Goal: Check status: Check status

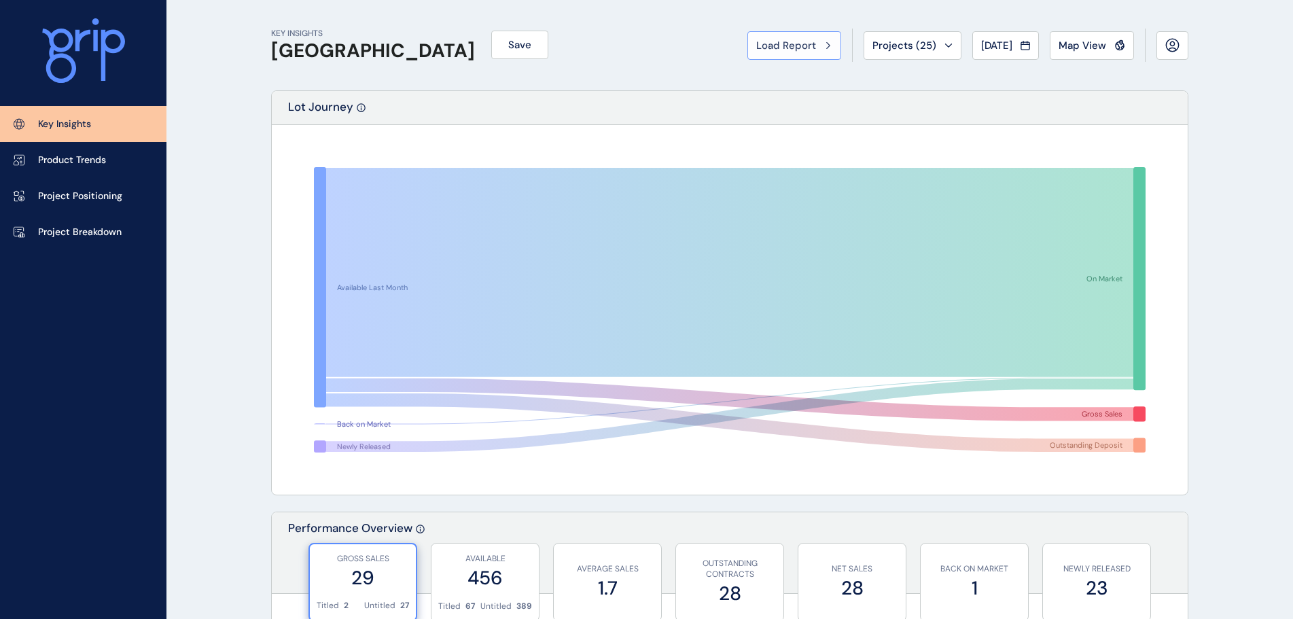
click at [758, 48] on span "Load Report" at bounding box center [786, 46] width 60 height 14
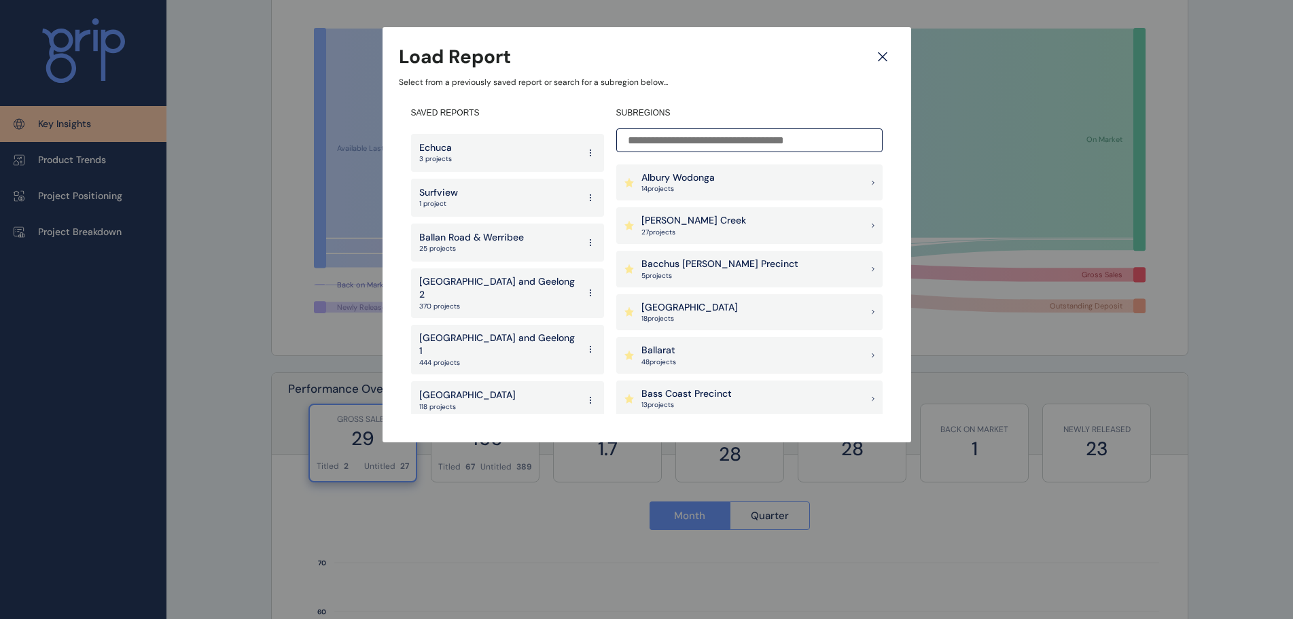
scroll to position [340, 0]
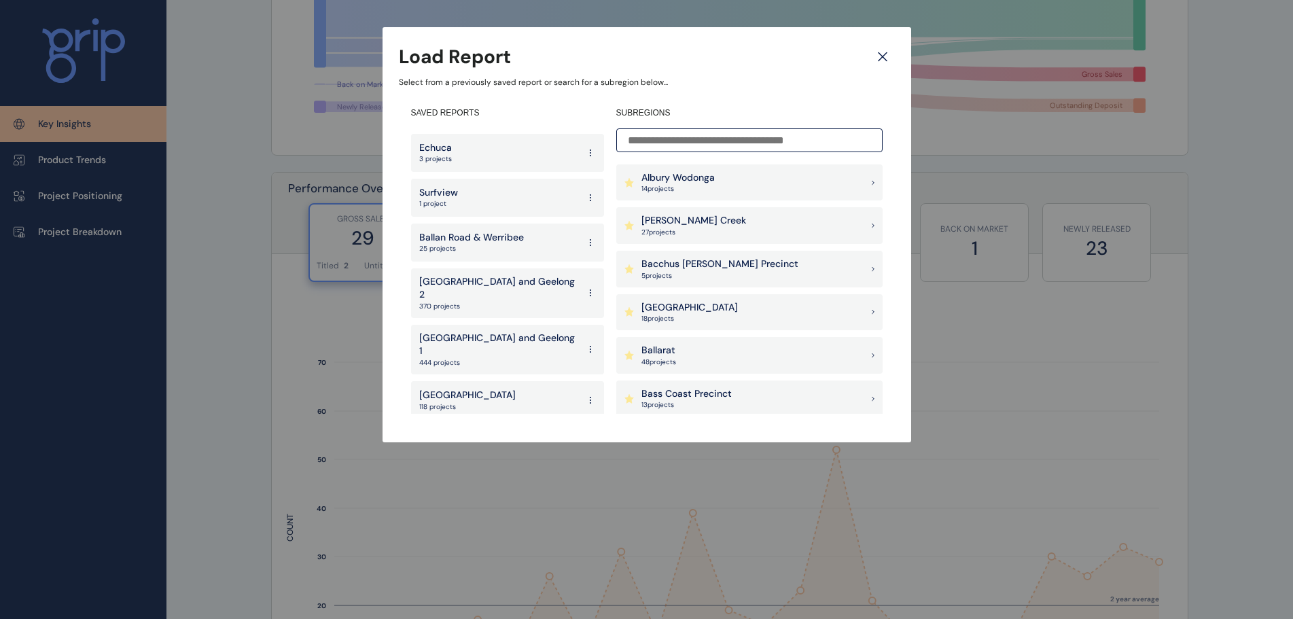
click at [442, 478] on p "West" at bounding box center [438, 485] width 39 height 14
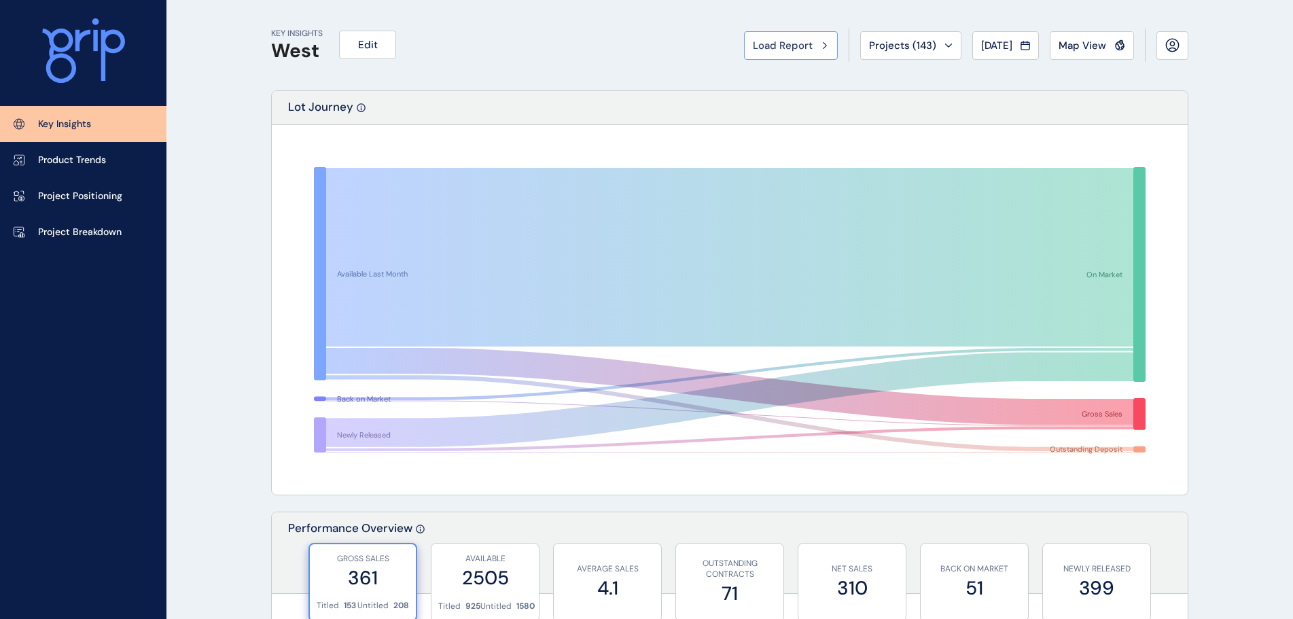
click at [754, 41] on span "Load Report" at bounding box center [783, 46] width 60 height 14
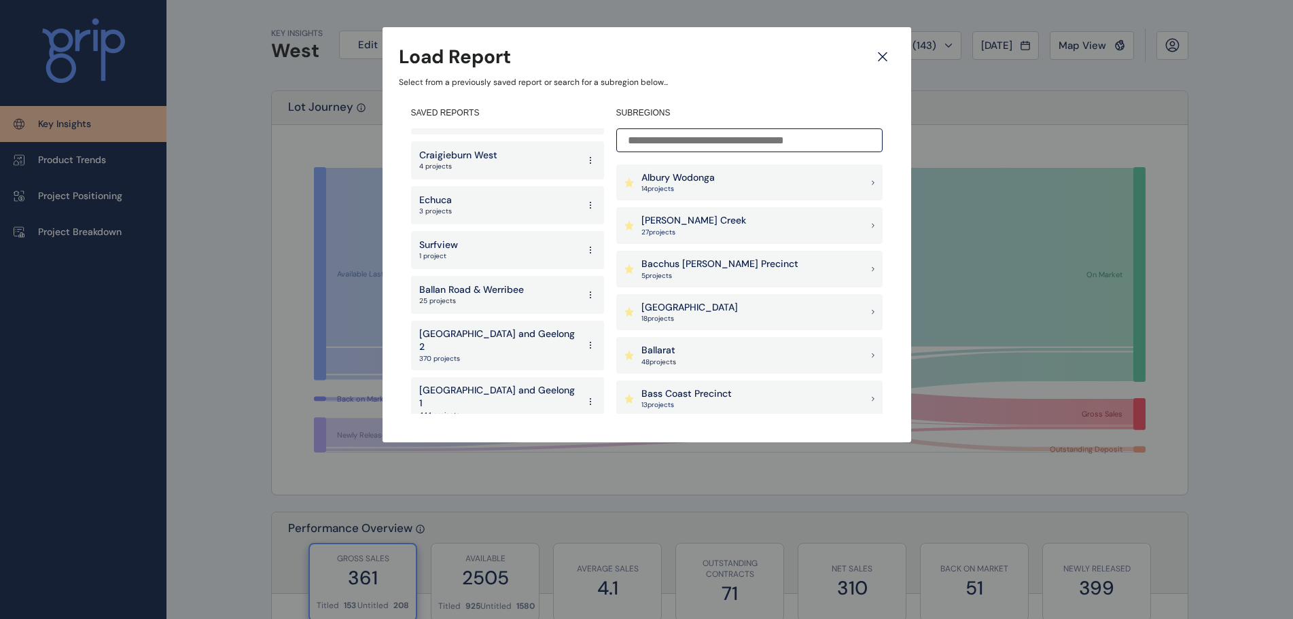
scroll to position [2634, 0]
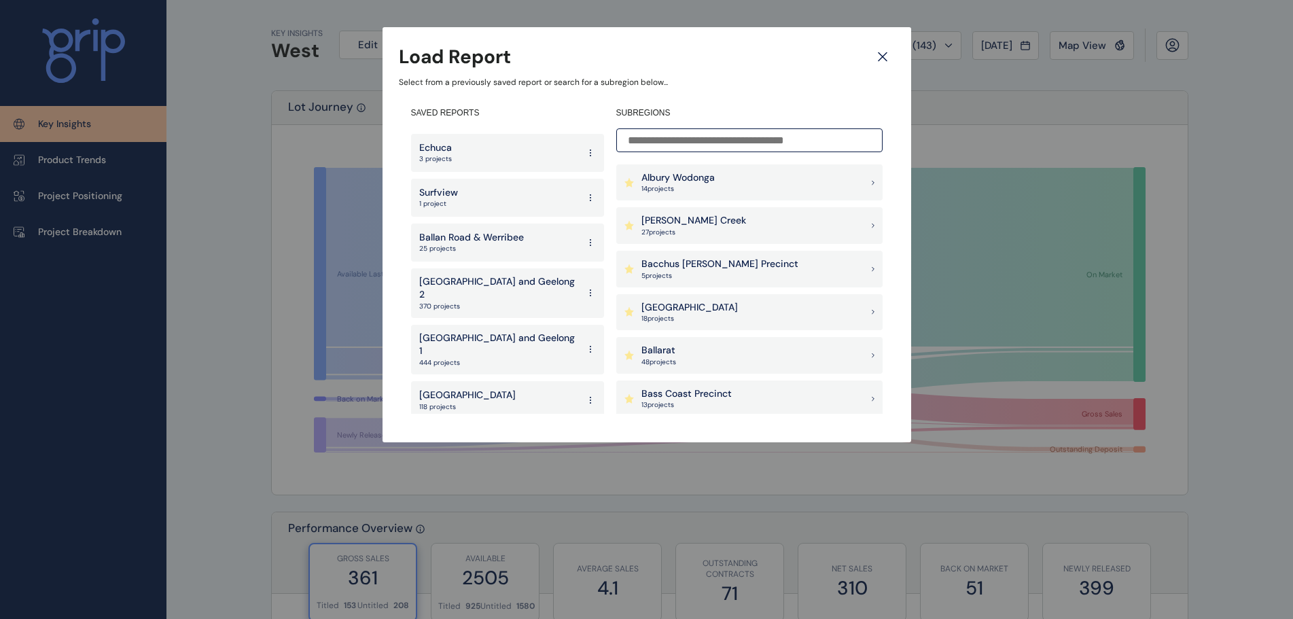
click at [473, 433] on p "[GEOGRAPHIC_DATA]" at bounding box center [467, 440] width 96 height 14
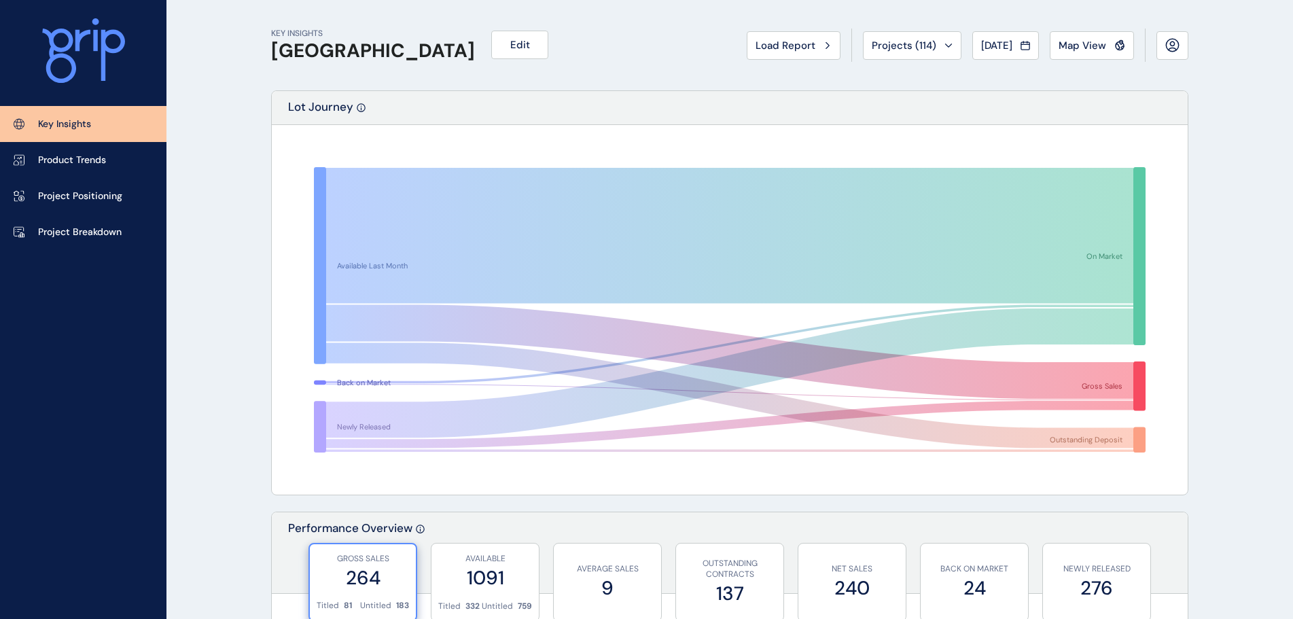
click at [783, 39] on span "Load Report" at bounding box center [786, 46] width 60 height 14
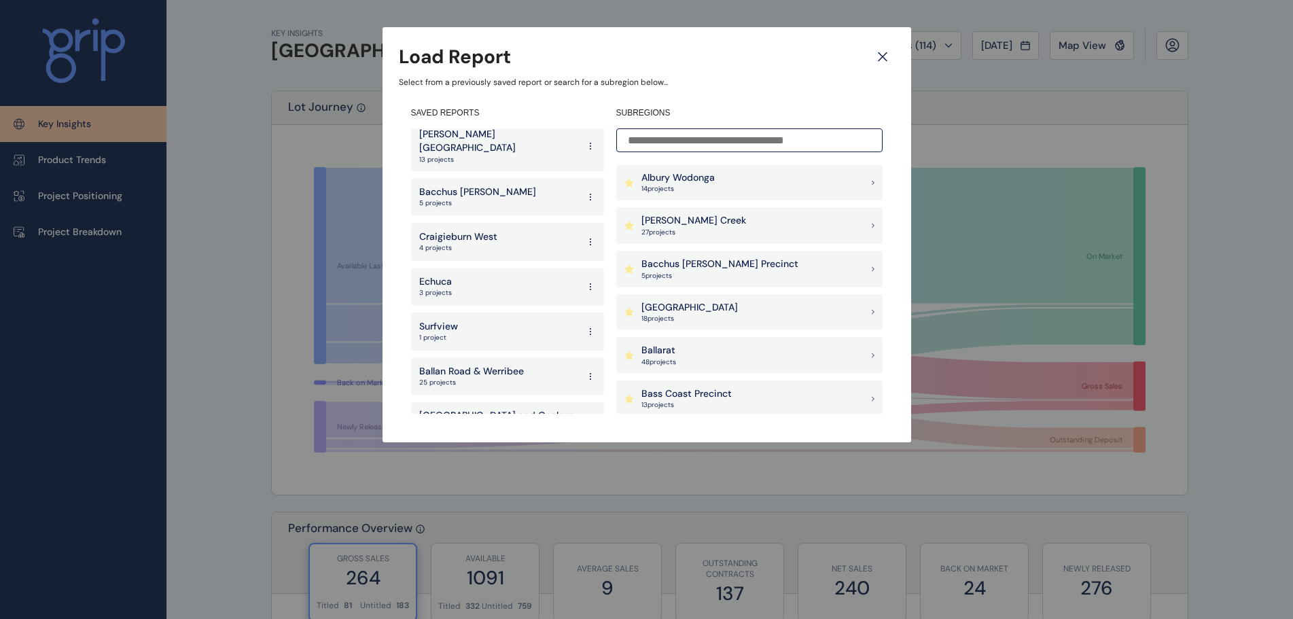
scroll to position [2634, 0]
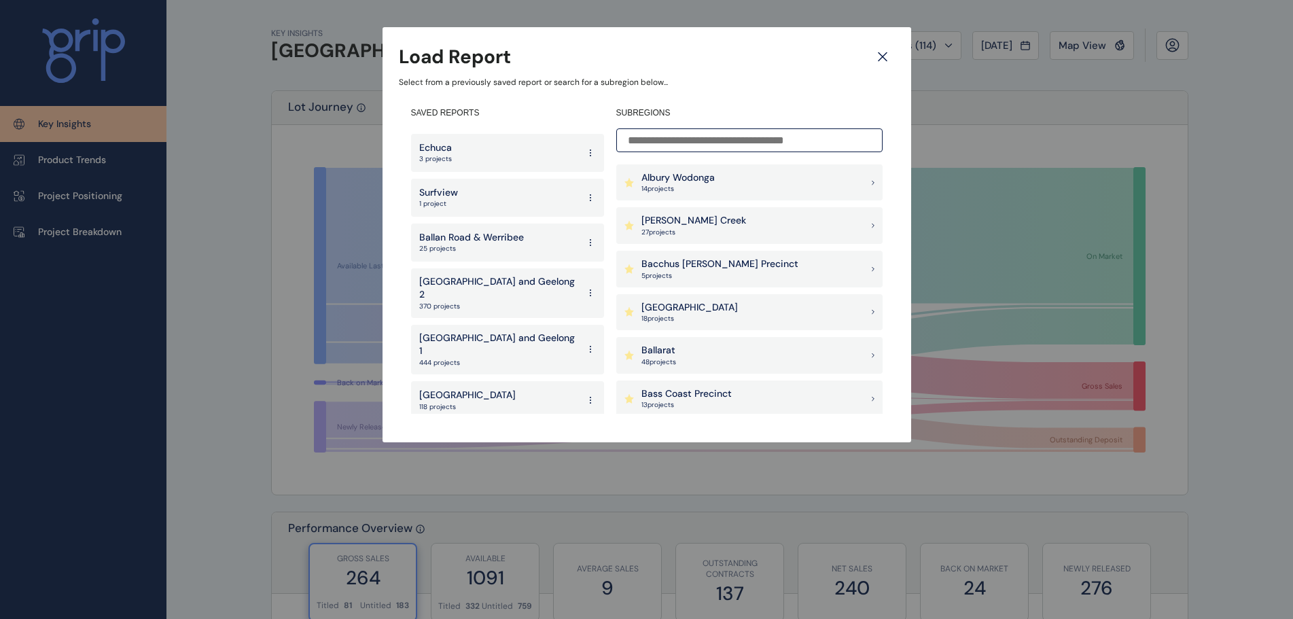
click at [452, 389] on p "[GEOGRAPHIC_DATA]" at bounding box center [467, 396] width 96 height 14
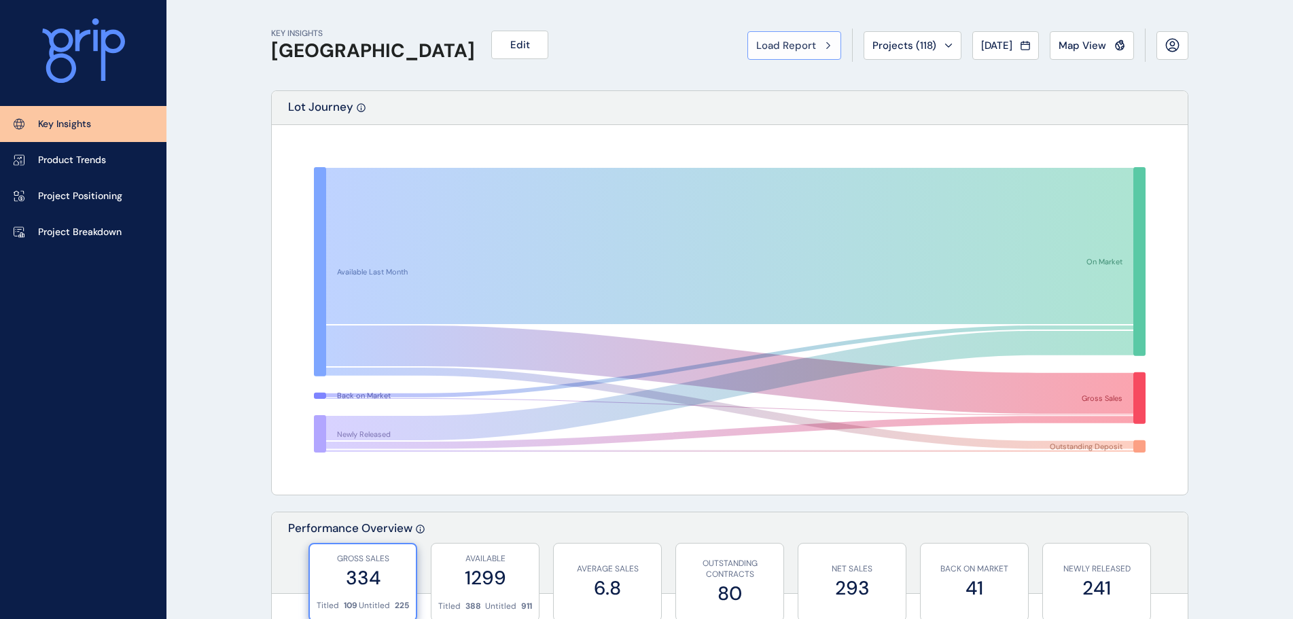
click at [764, 43] on span "Load Report" at bounding box center [786, 46] width 60 height 14
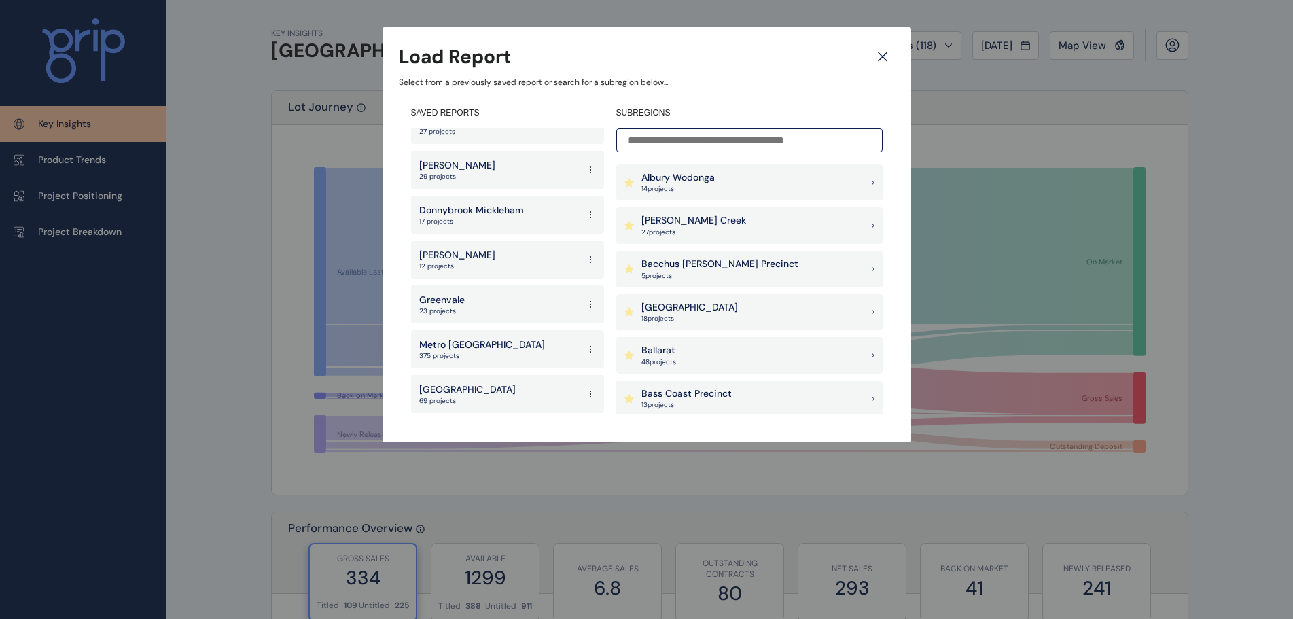
scroll to position [2091, 0]
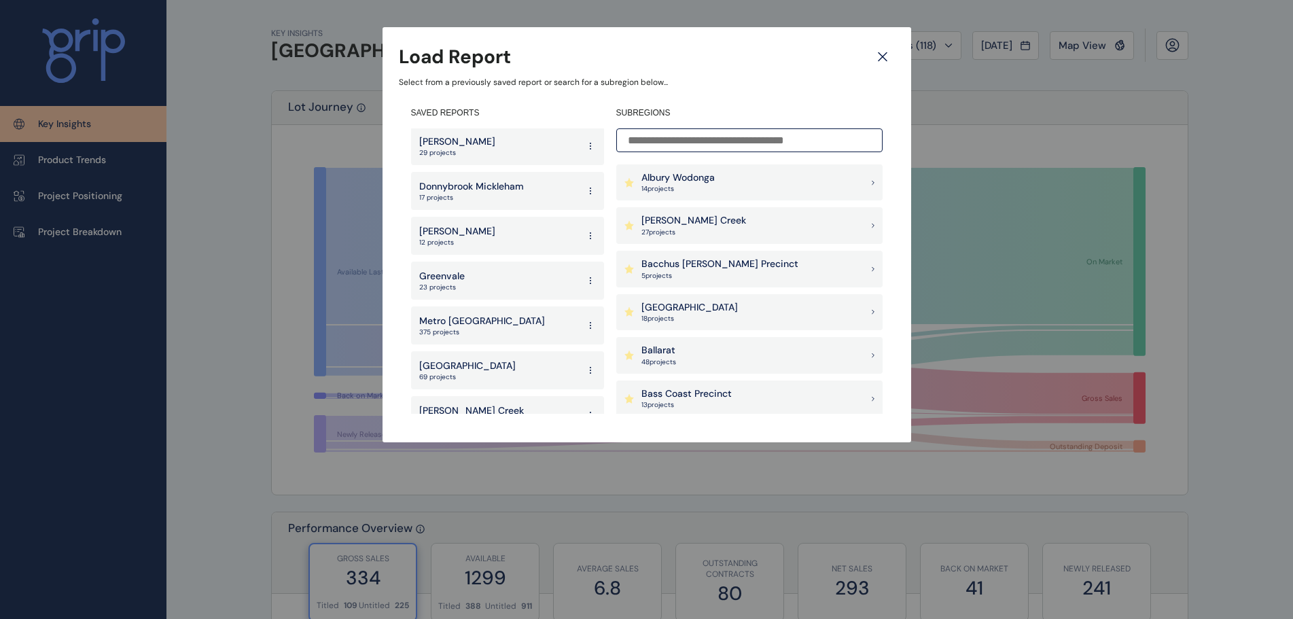
click at [489, 359] on p "[GEOGRAPHIC_DATA]" at bounding box center [467, 366] width 96 height 14
